Goal: Navigation & Orientation: Find specific page/section

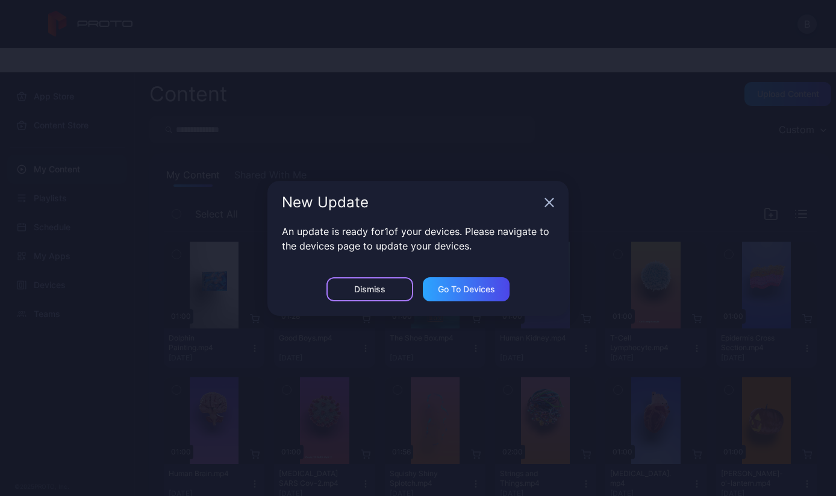
click at [393, 279] on div "Dismiss" at bounding box center [370, 289] width 87 height 24
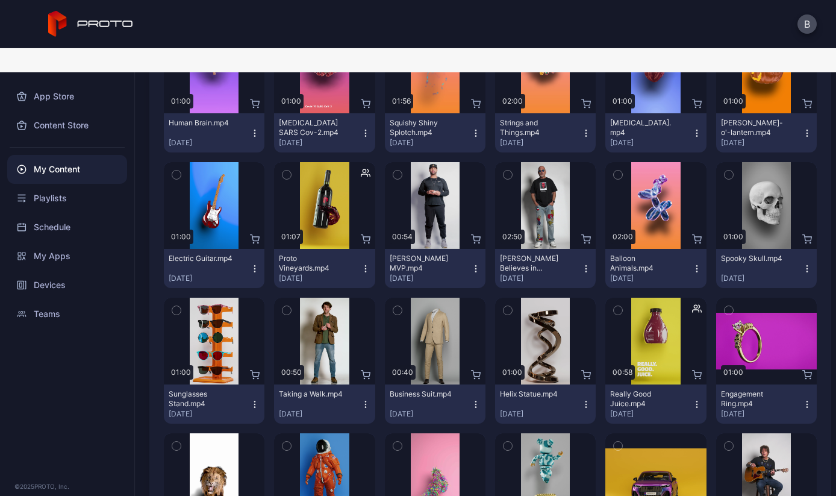
scroll to position [366, 0]
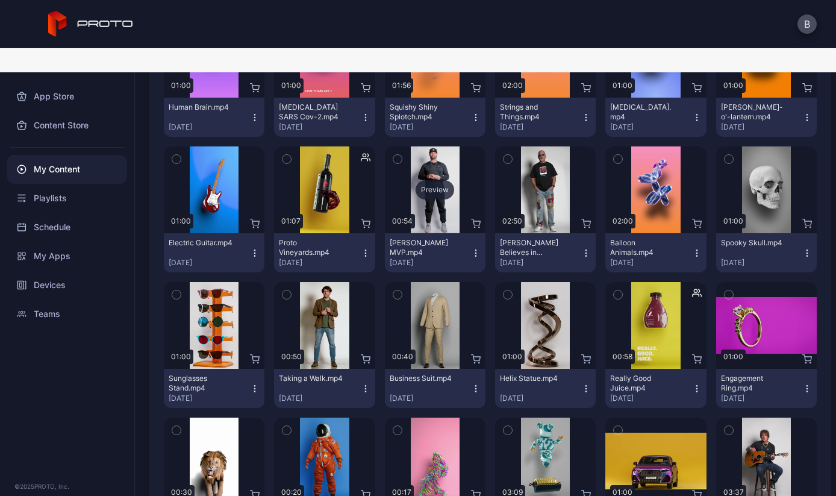
click at [443, 180] on div "Preview" at bounding box center [435, 189] width 39 height 19
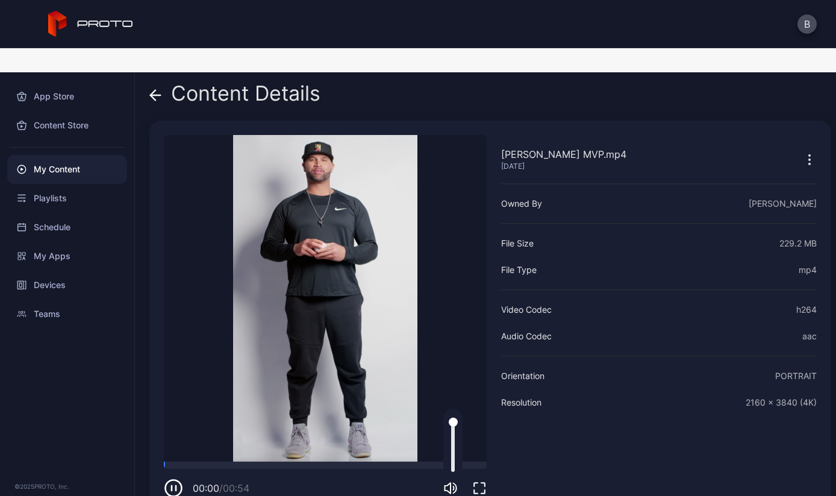
click at [451, 481] on icon "button" at bounding box center [450, 488] width 14 height 14
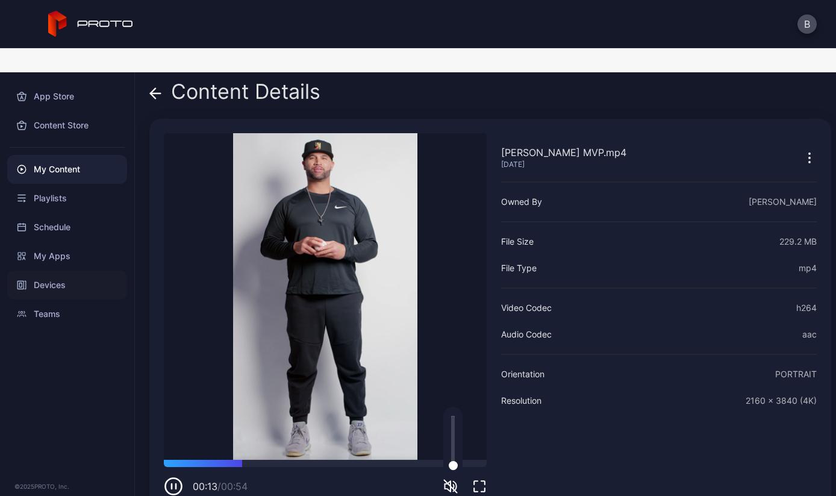
click at [54, 271] on div "Devices" at bounding box center [67, 285] width 120 height 29
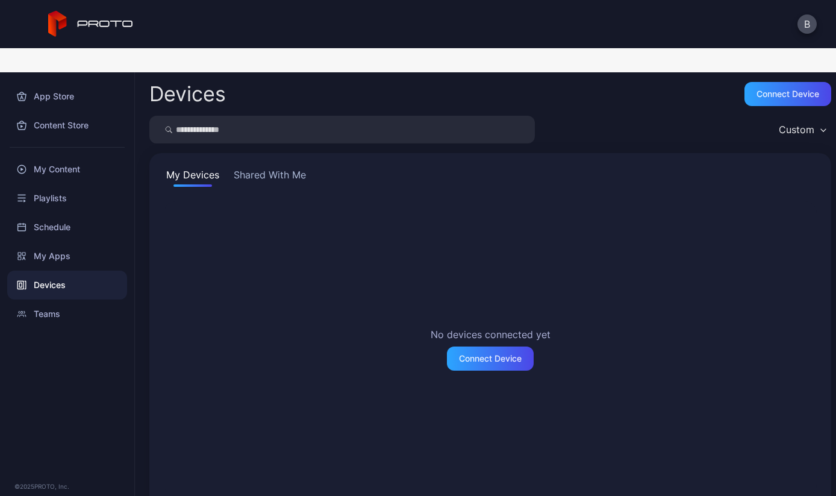
click at [54, 271] on div "Devices" at bounding box center [67, 285] width 120 height 29
click at [274, 167] on button "Shared With Me" at bounding box center [269, 176] width 77 height 19
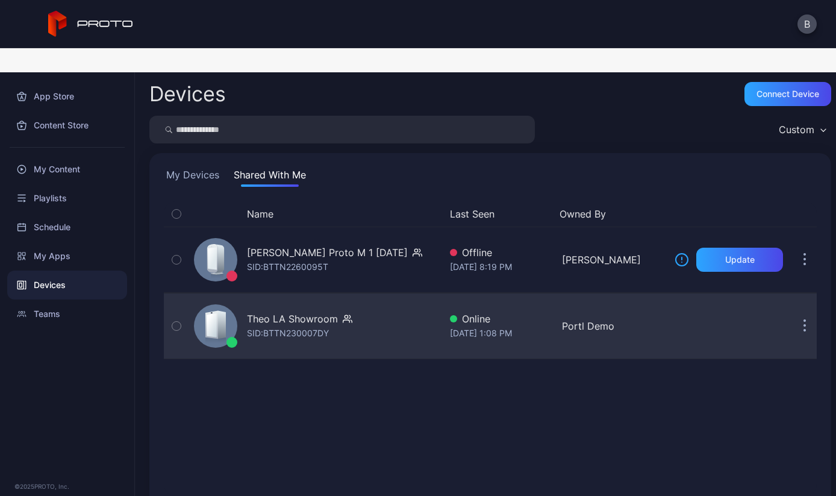
click at [178, 319] on icon "button" at bounding box center [176, 325] width 8 height 13
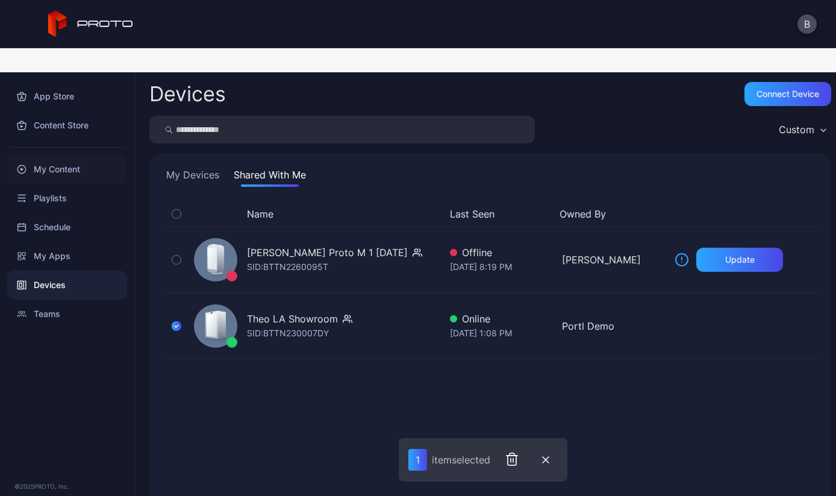
click at [62, 155] on div "My Content" at bounding box center [67, 169] width 120 height 29
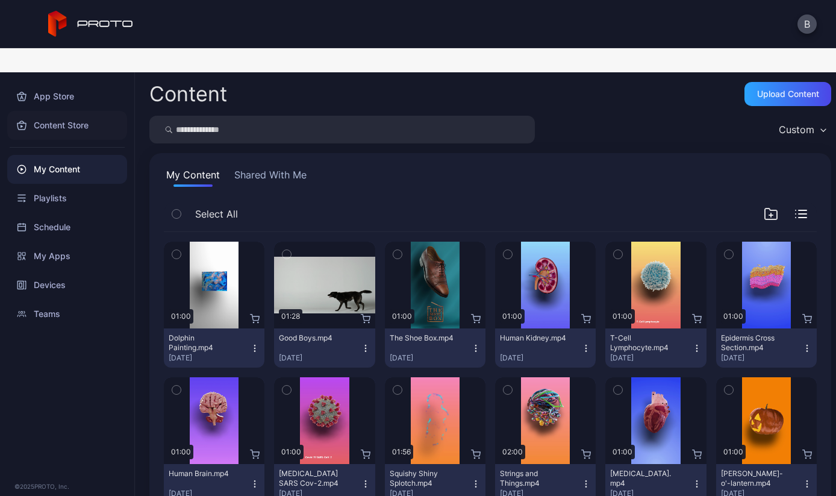
click at [63, 111] on div "Content Store" at bounding box center [67, 125] width 120 height 29
